Goal: Information Seeking & Learning: Learn about a topic

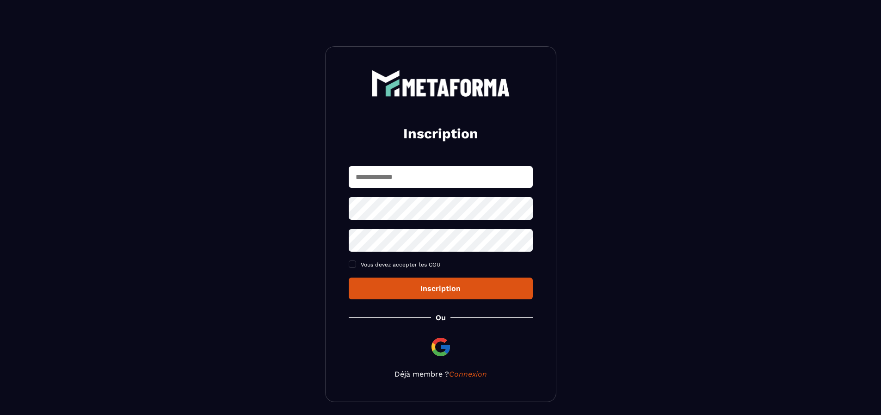
click at [409, 177] on input "text" at bounding box center [441, 177] width 184 height 22
type input "**********"
click at [338, 214] on div "**********" at bounding box center [440, 224] width 231 height 356
click at [352, 266] on span at bounding box center [352, 263] width 7 height 7
click at [436, 287] on div "Inscription" at bounding box center [440, 288] width 169 height 9
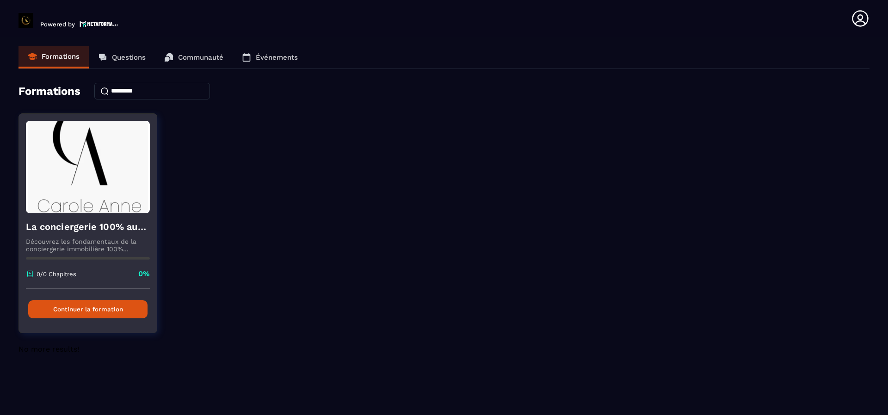
click at [102, 233] on h4 "La conciergerie 100% automatisée" at bounding box center [88, 226] width 124 height 13
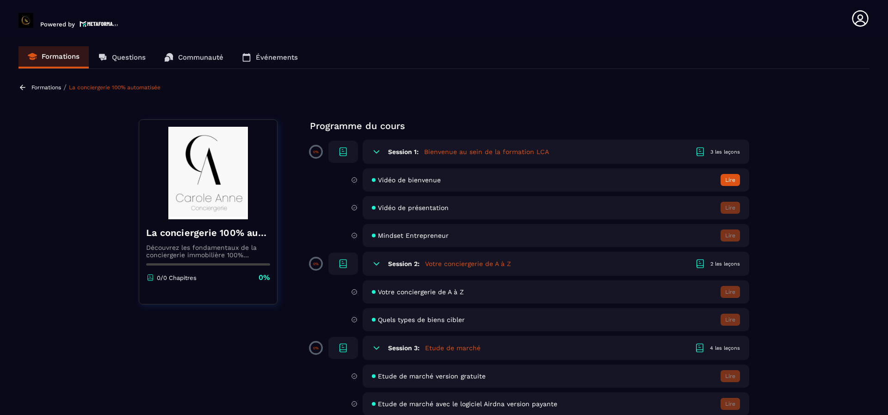
click at [727, 181] on button "Lire" at bounding box center [729, 180] width 19 height 12
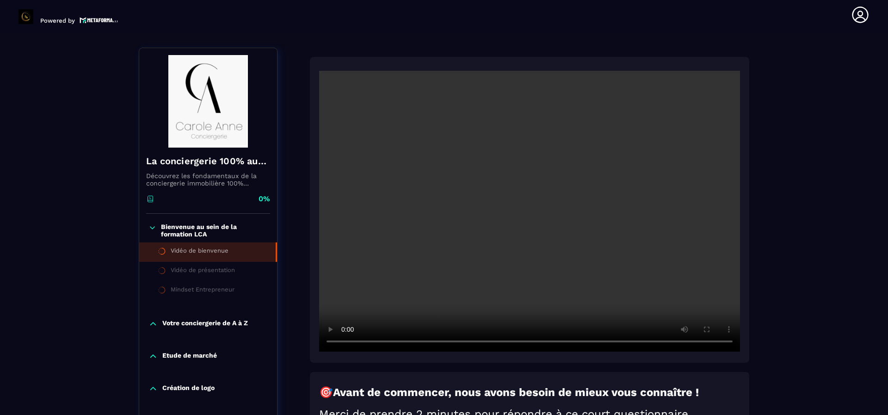
scroll to position [96, 0]
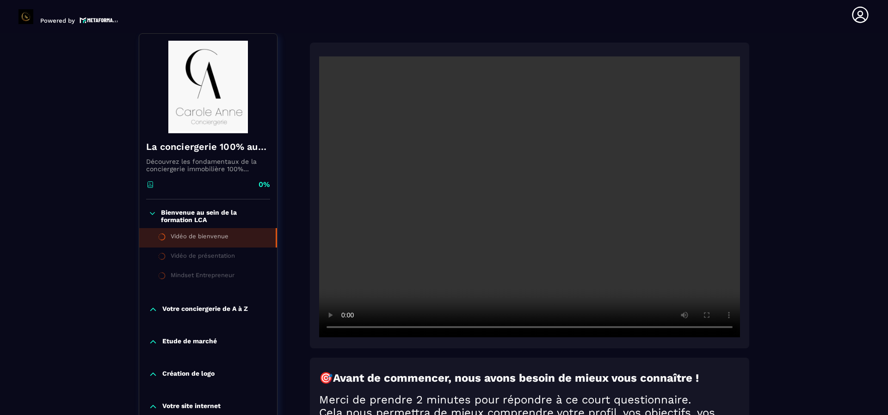
click at [216, 276] on div "Mindset Entrepreneur" at bounding box center [203, 276] width 64 height 10
click at [194, 306] on p "Votre conciergerie de A à Z" at bounding box center [205, 309] width 86 height 9
click at [162, 276] on icon at bounding box center [162, 275] width 8 height 8
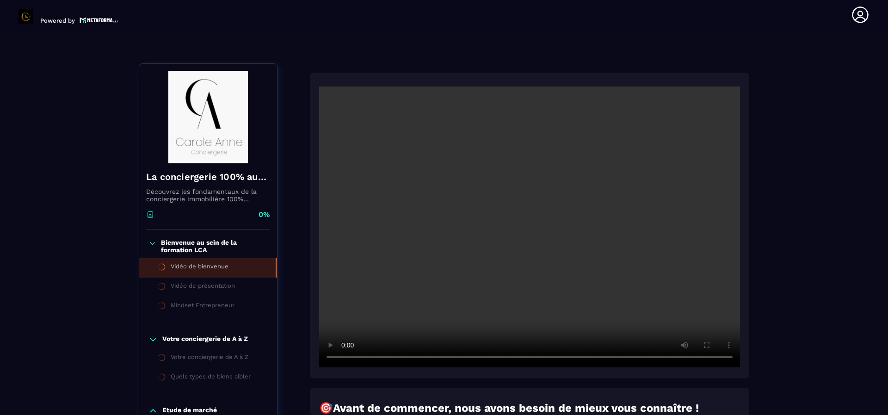
scroll to position [50, 0]
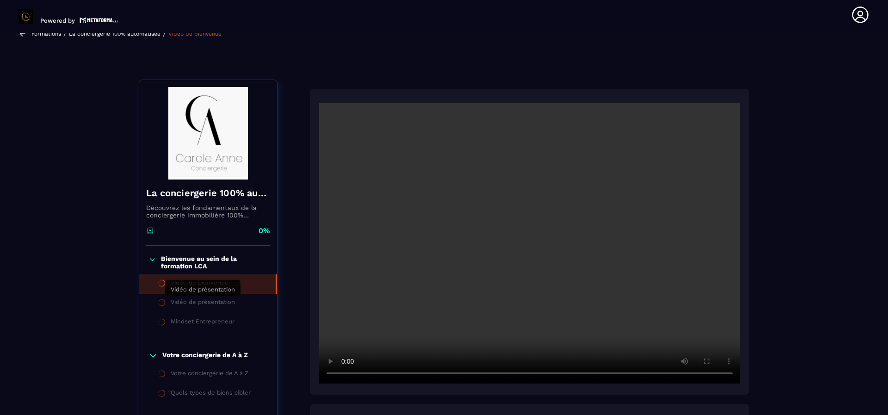
click at [196, 303] on div "Vidéo de présentation" at bounding box center [203, 303] width 64 height 10
click at [152, 259] on icon at bounding box center [152, 259] width 8 height 9
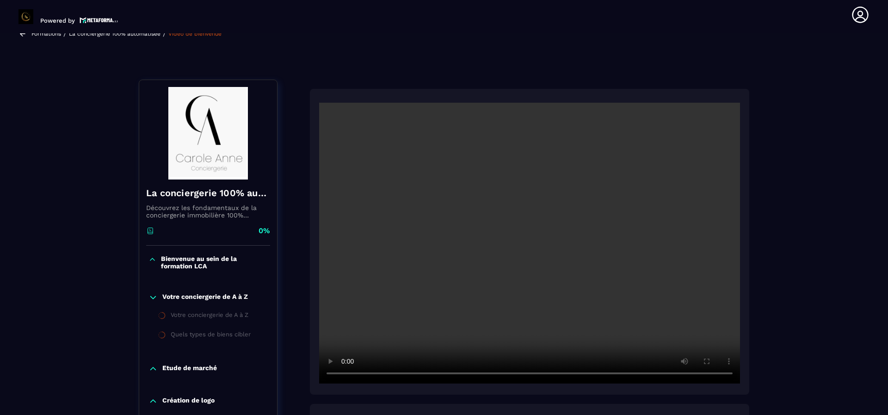
scroll to position [0, 0]
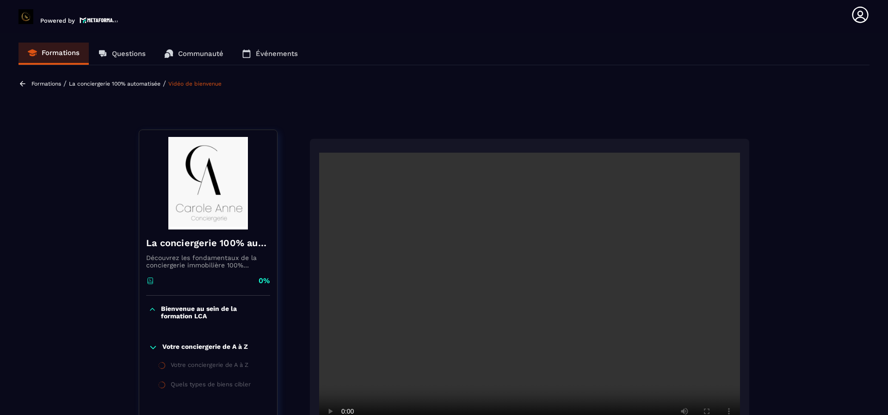
drag, startPoint x: 46, startPoint y: 77, endPoint x: 45, endPoint y: 87, distance: 10.3
click at [46, 78] on section "Formations Questions Communauté Événements Formations / La conciergerie 100% au…" at bounding box center [444, 223] width 888 height 381
click at [45, 86] on p "Formations" at bounding box center [46, 83] width 30 height 6
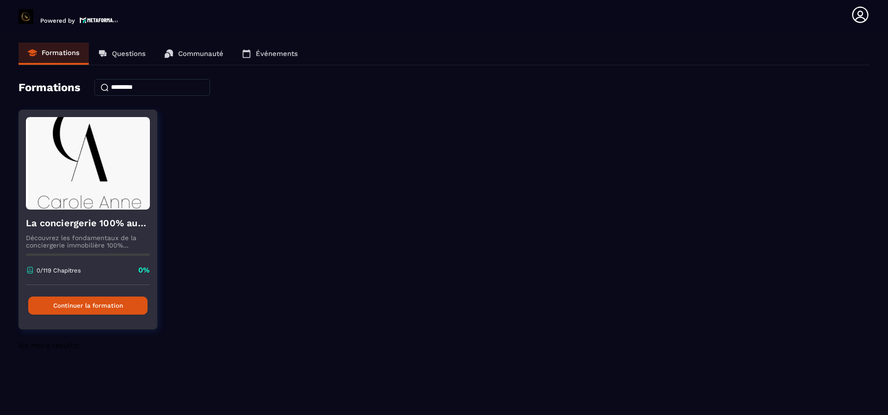
click at [89, 197] on img at bounding box center [88, 163] width 124 height 92
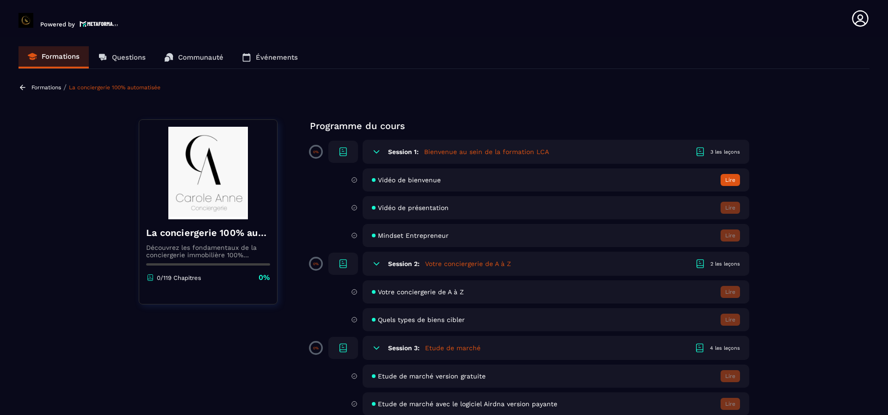
click at [389, 210] on span "Vidéo de présentation" at bounding box center [413, 207] width 71 height 7
click at [380, 176] on span "Vidéo de bienvenue" at bounding box center [409, 179] width 63 height 7
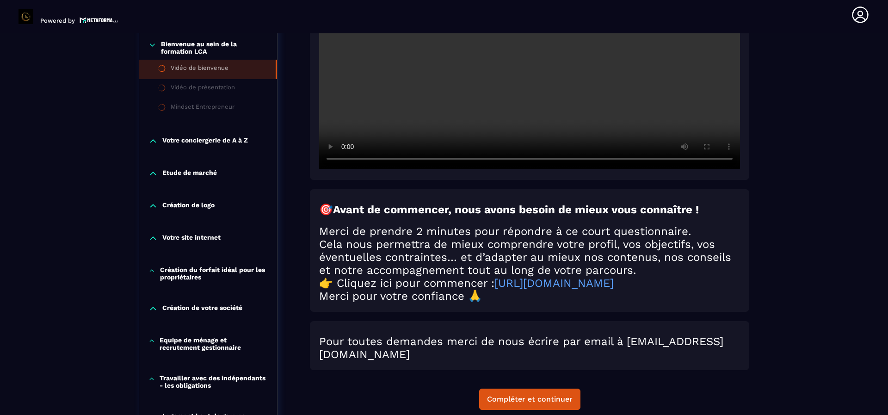
scroll to position [281, 0]
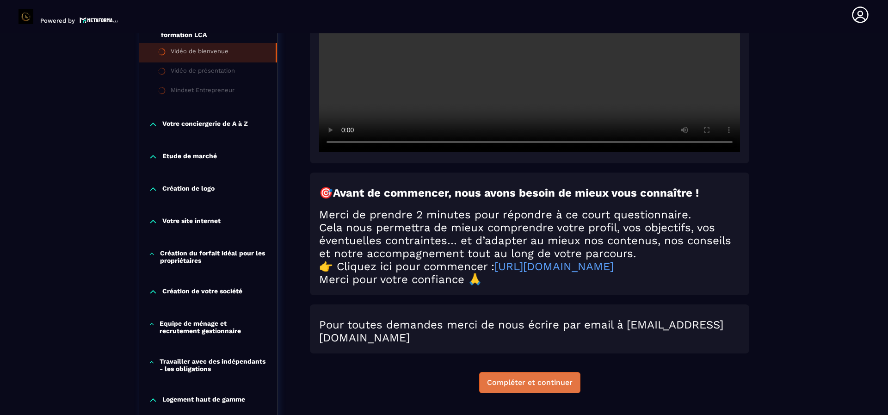
click at [524, 381] on button "Compléter et continuer" at bounding box center [529, 382] width 101 height 21
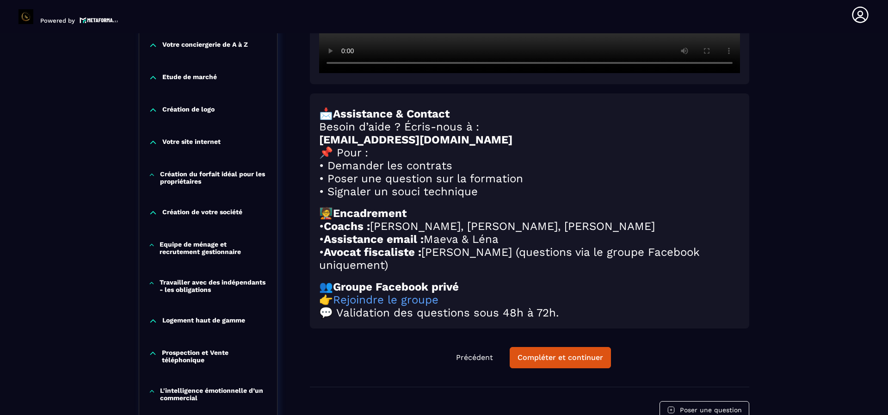
scroll to position [374, 0]
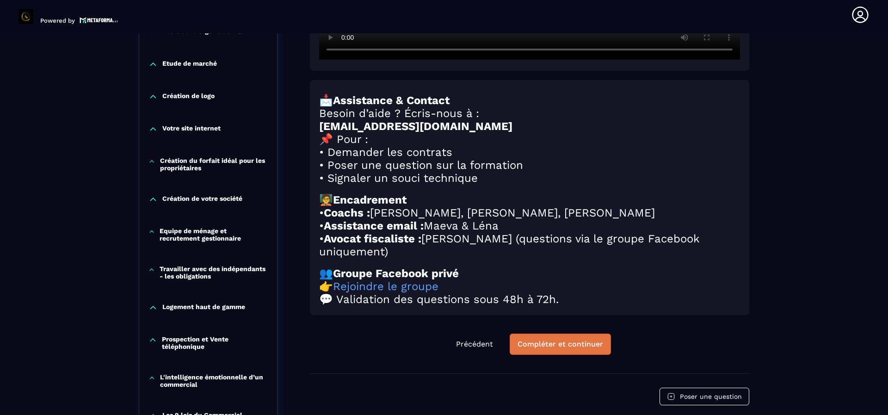
click at [547, 349] on div "Compléter et continuer" at bounding box center [560, 343] width 86 height 9
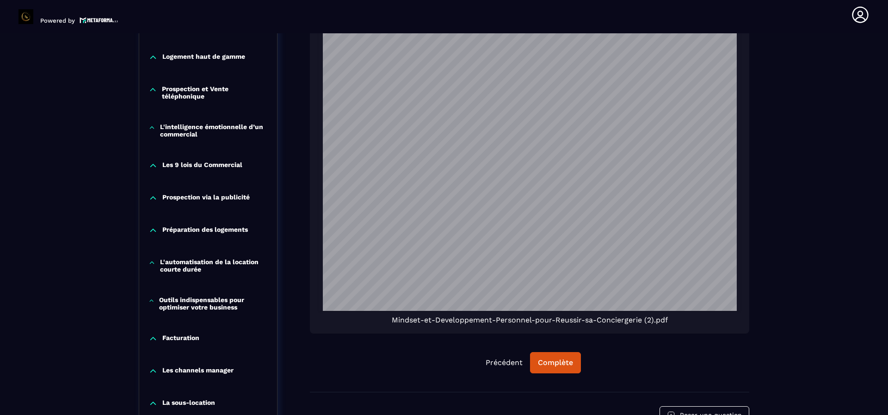
scroll to position [651, 0]
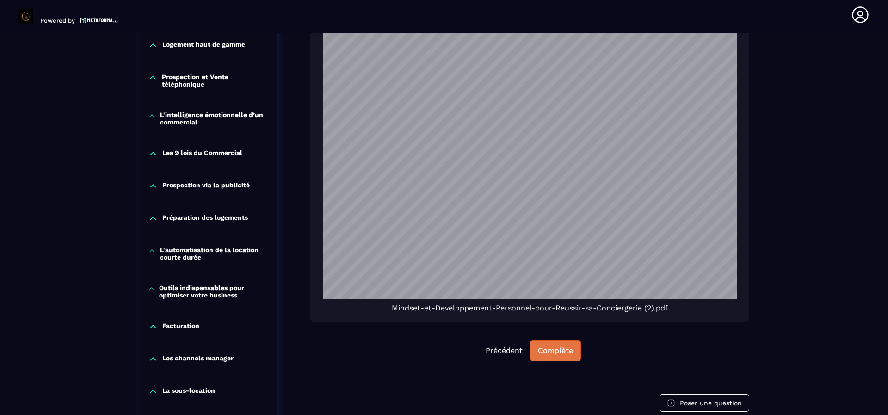
click at [556, 349] on div "Complète" at bounding box center [555, 350] width 35 height 9
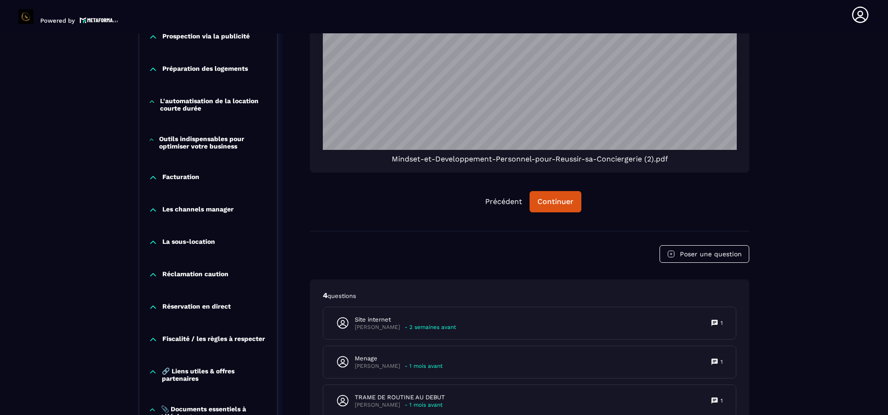
scroll to position [836, 0]
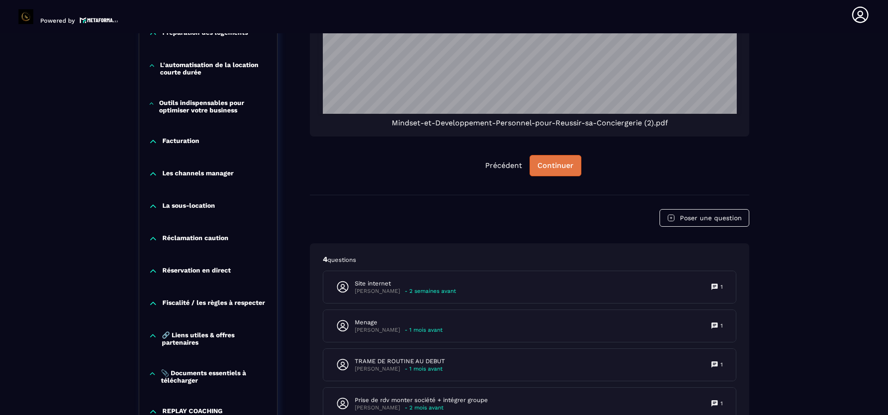
click at [551, 166] on div "Continuer" at bounding box center [555, 165] width 36 height 9
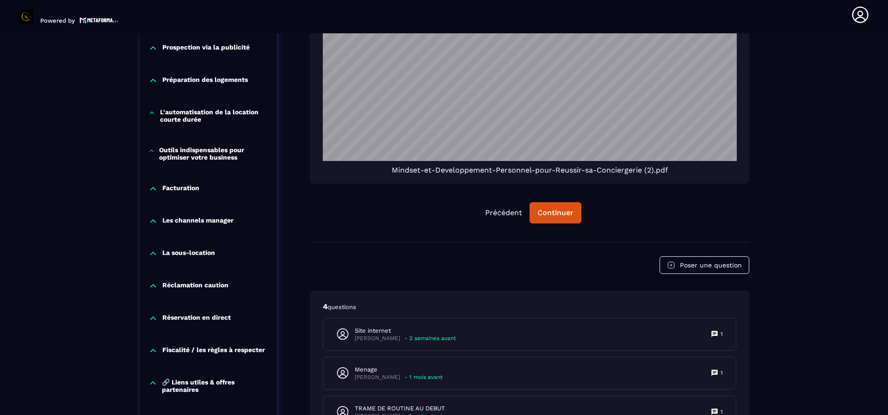
scroll to position [790, 0]
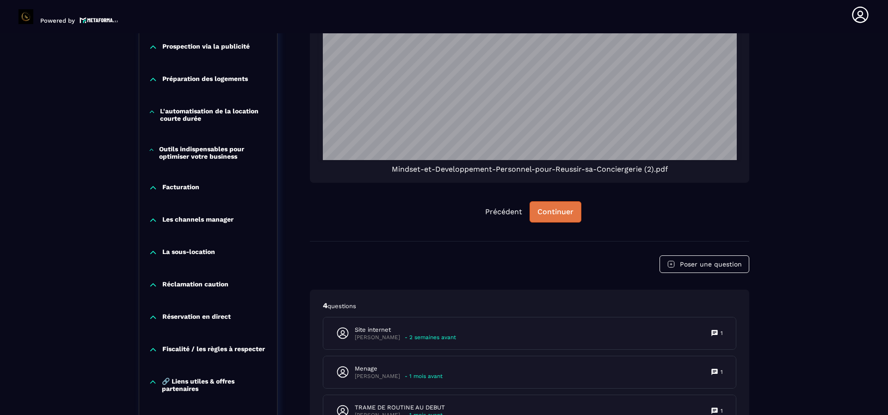
click at [555, 214] on div "Continuer" at bounding box center [555, 211] width 36 height 9
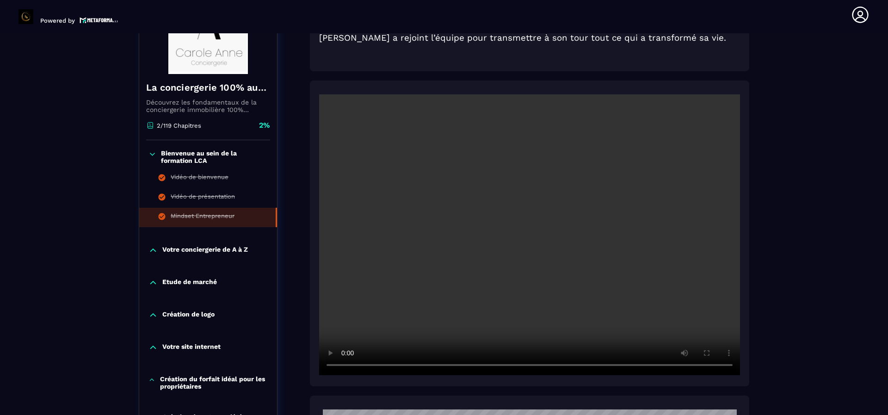
scroll to position [170, 0]
click at [190, 246] on p "Votre conciergerie de A à Z" at bounding box center [205, 250] width 86 height 9
